Goal: Information Seeking & Learning: Learn about a topic

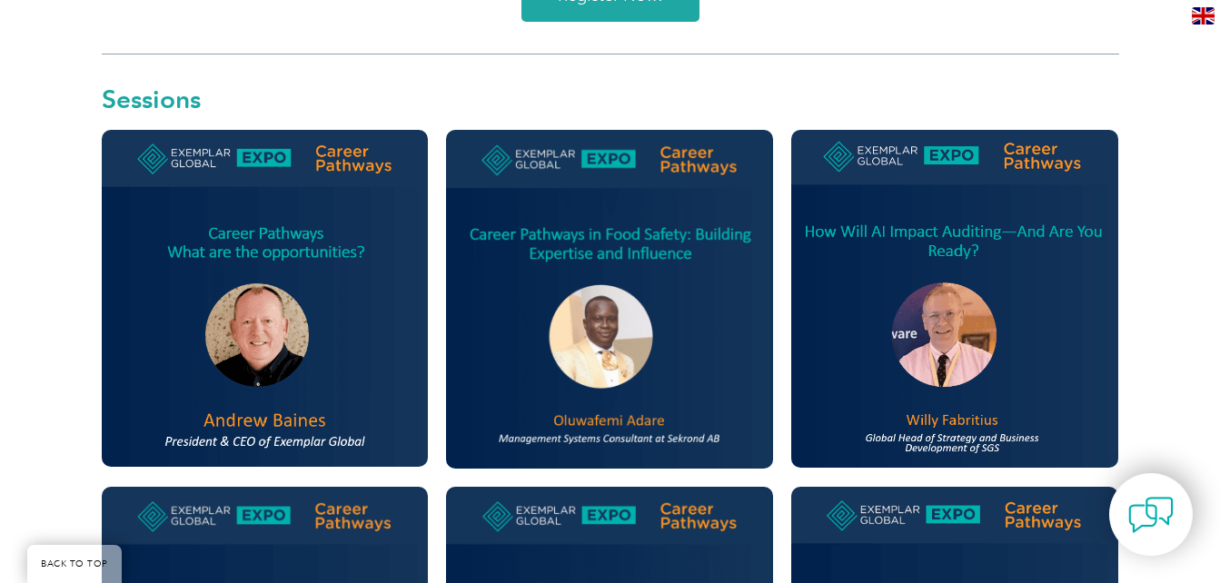
scroll to position [8, 0]
